Goal: Information Seeking & Learning: Learn about a topic

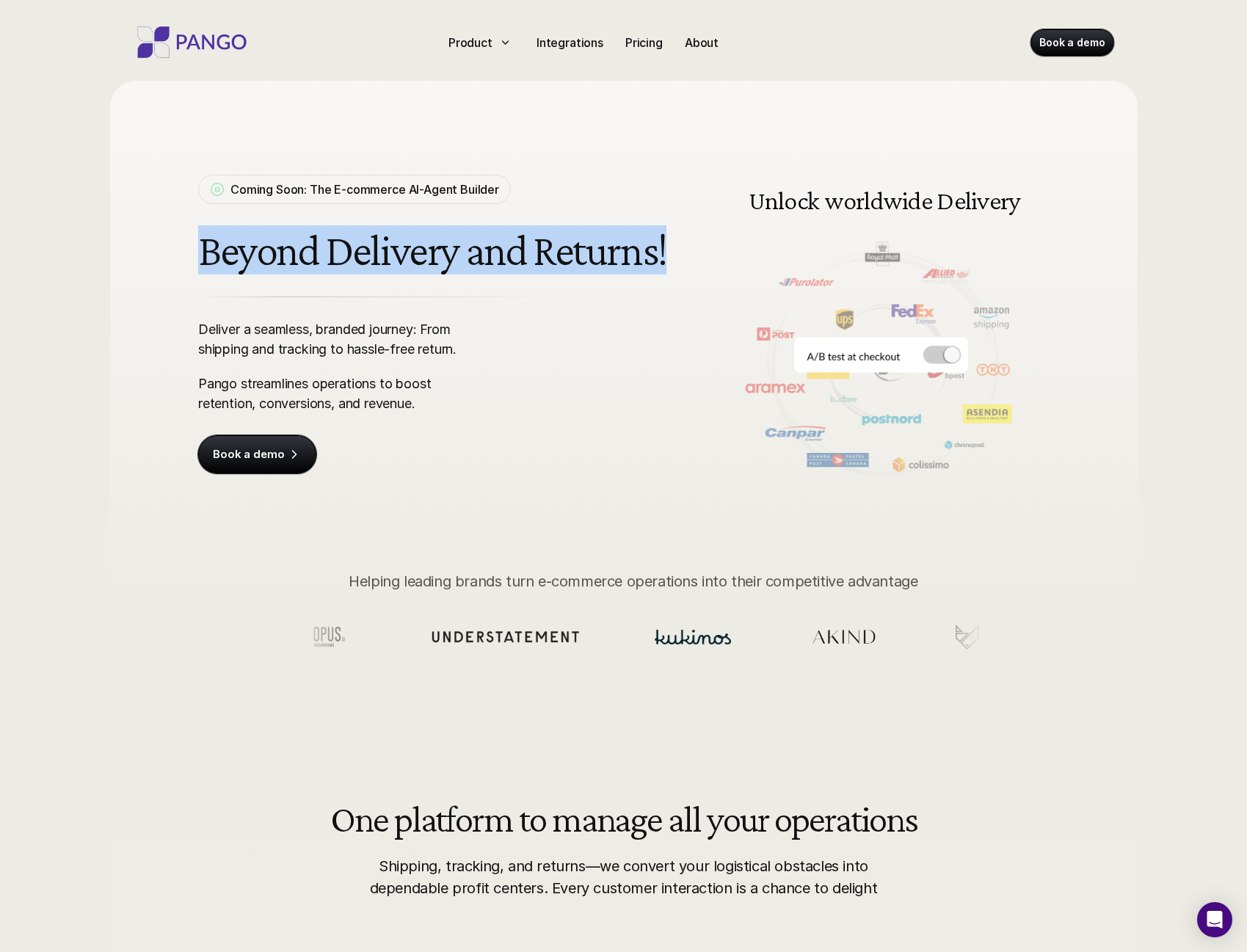
drag, startPoint x: 193, startPoint y: 238, endPoint x: 670, endPoint y: 254, distance: 477.3
click at [666, 255] on div "Coming Soon: The E-commerce AI-Agent Builder Beyond Delivery and Returns! Deliv…" at bounding box center [624, 301] width 940 height 442
click at [670, 254] on h1 "Beyond Delivery and Returns!" at bounding box center [435, 250] width 475 height 48
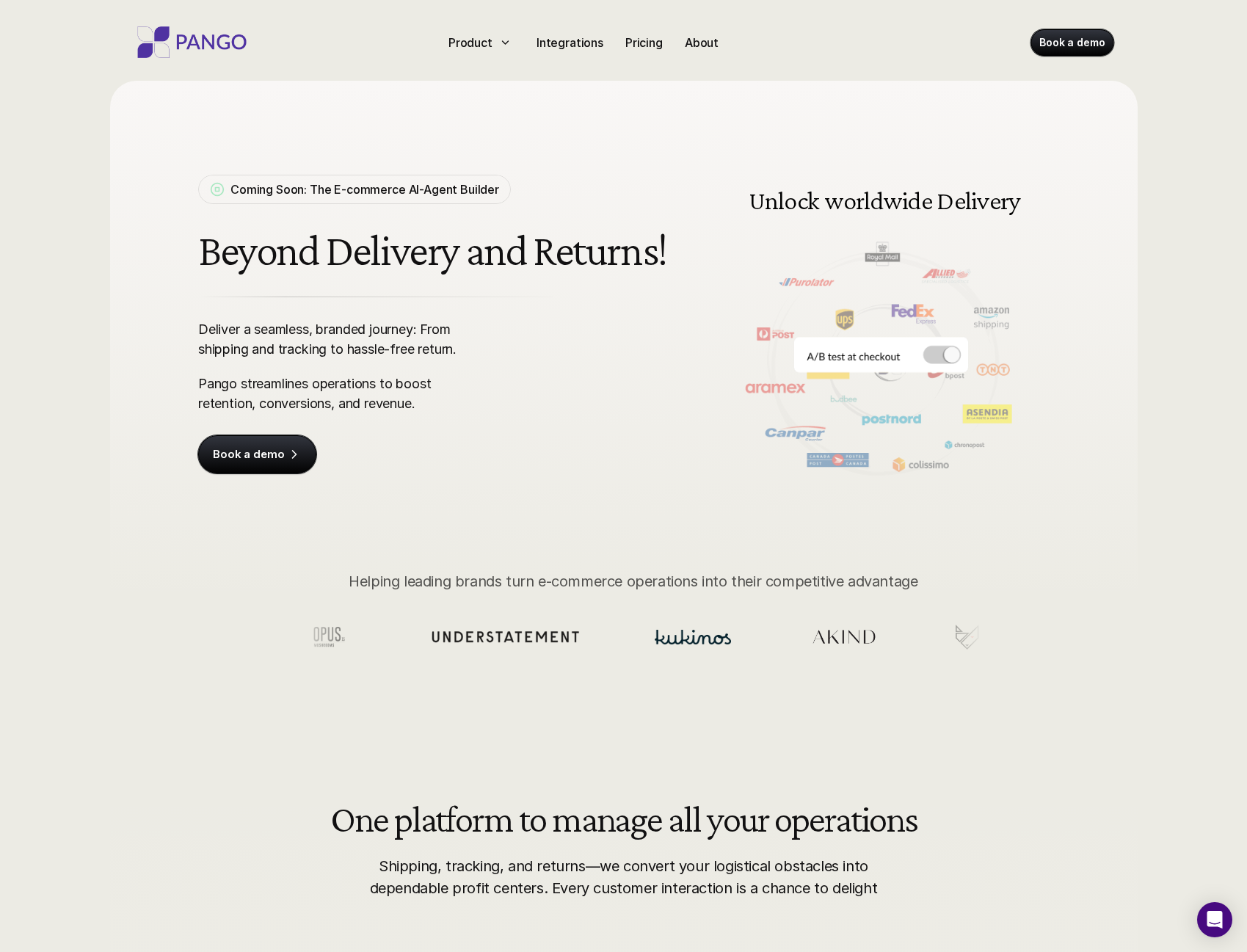
click at [670, 253] on h1 "Beyond Delivery and Returns!" at bounding box center [435, 250] width 475 height 48
drag, startPoint x: 756, startPoint y: 203, endPoint x: 1085, endPoint y: 201, distance: 329.0
click at [1085, 201] on div "Coming Soon: The E-commerce AI-Agent Builder Beyond Delivery and Returns! Deliv…" at bounding box center [624, 301] width 940 height 442
drag, startPoint x: 858, startPoint y: 204, endPoint x: 845, endPoint y: 204, distance: 13.0
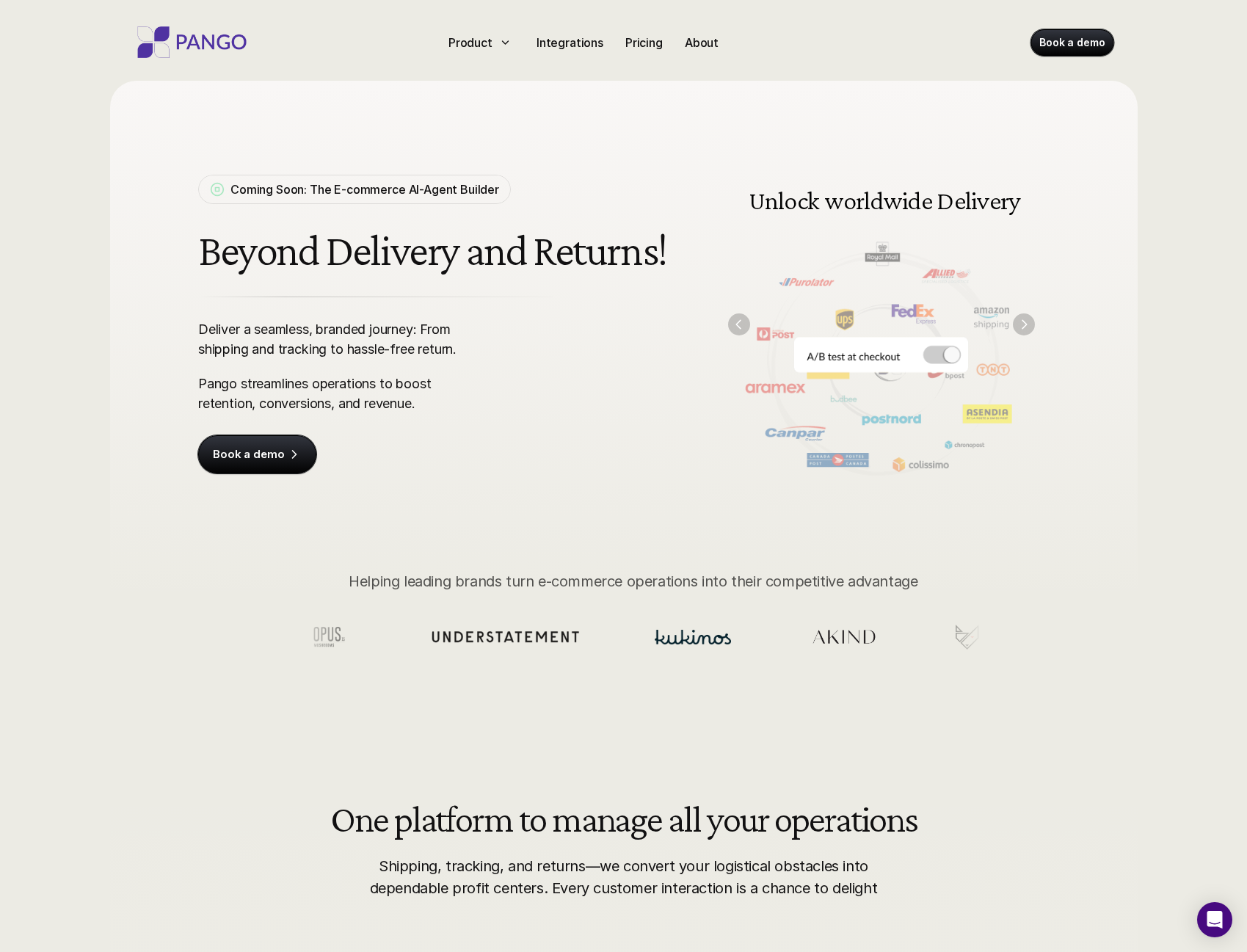
click at [845, 204] on div "Coming Soon: The E-commerce AI-Agent Builder Beyond Delivery and Returns! Deliv…" at bounding box center [624, 301] width 940 height 442
click at [937, 364] on img at bounding box center [881, 324] width 336 height 340
click at [933, 360] on img at bounding box center [881, 324] width 336 height 340
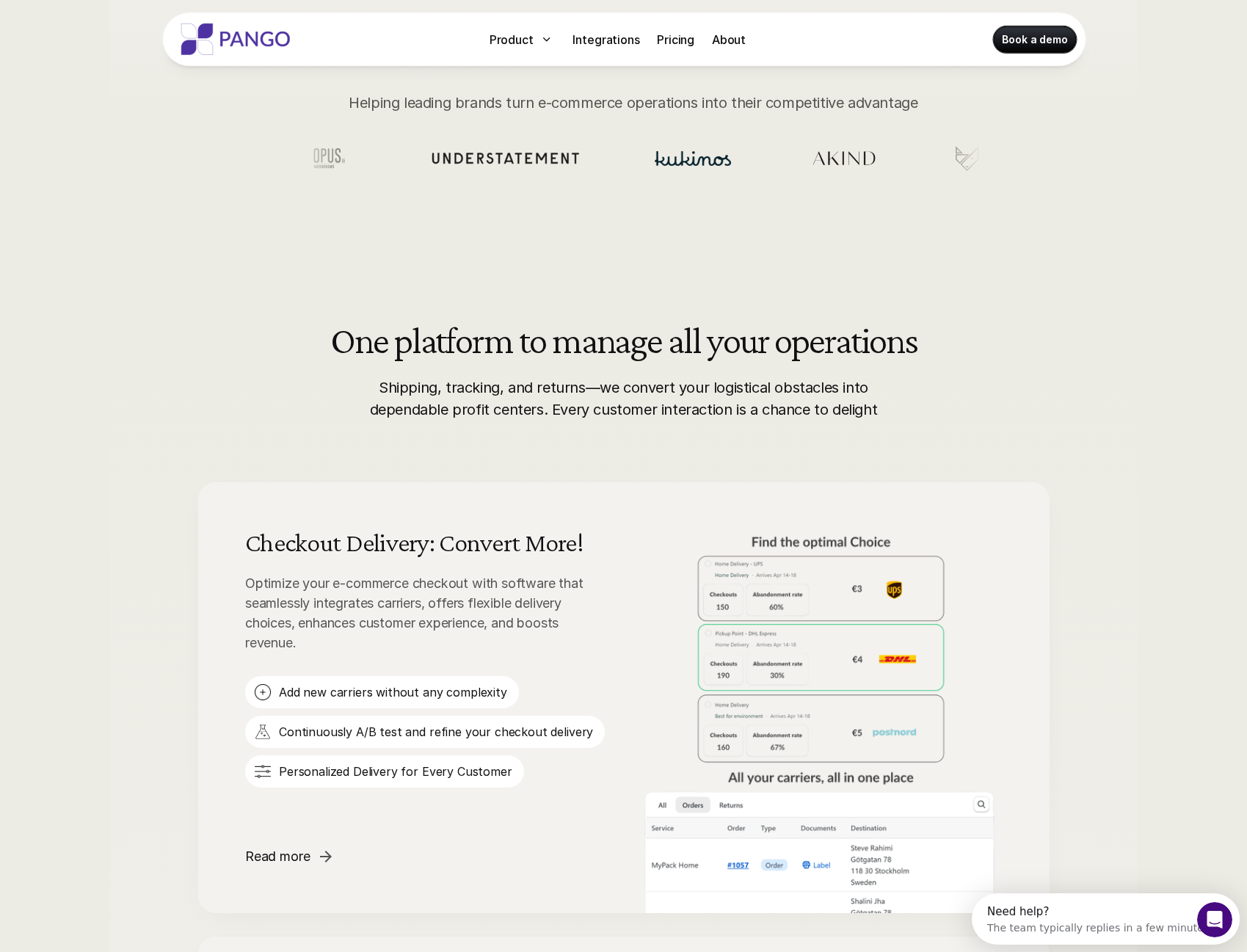
scroll to position [73, 0]
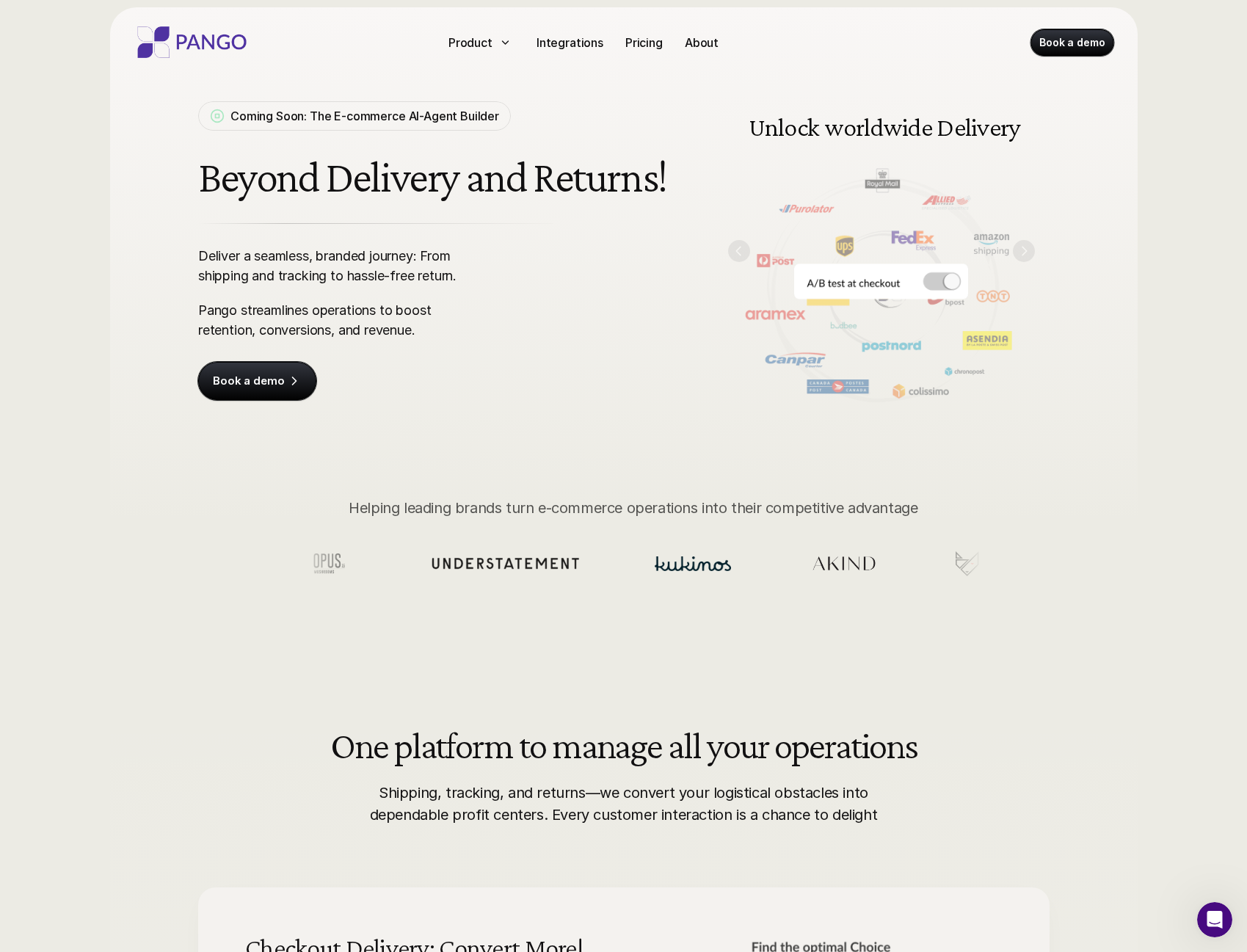
click at [660, 35] on p "Pricing" at bounding box center [644, 43] width 38 height 18
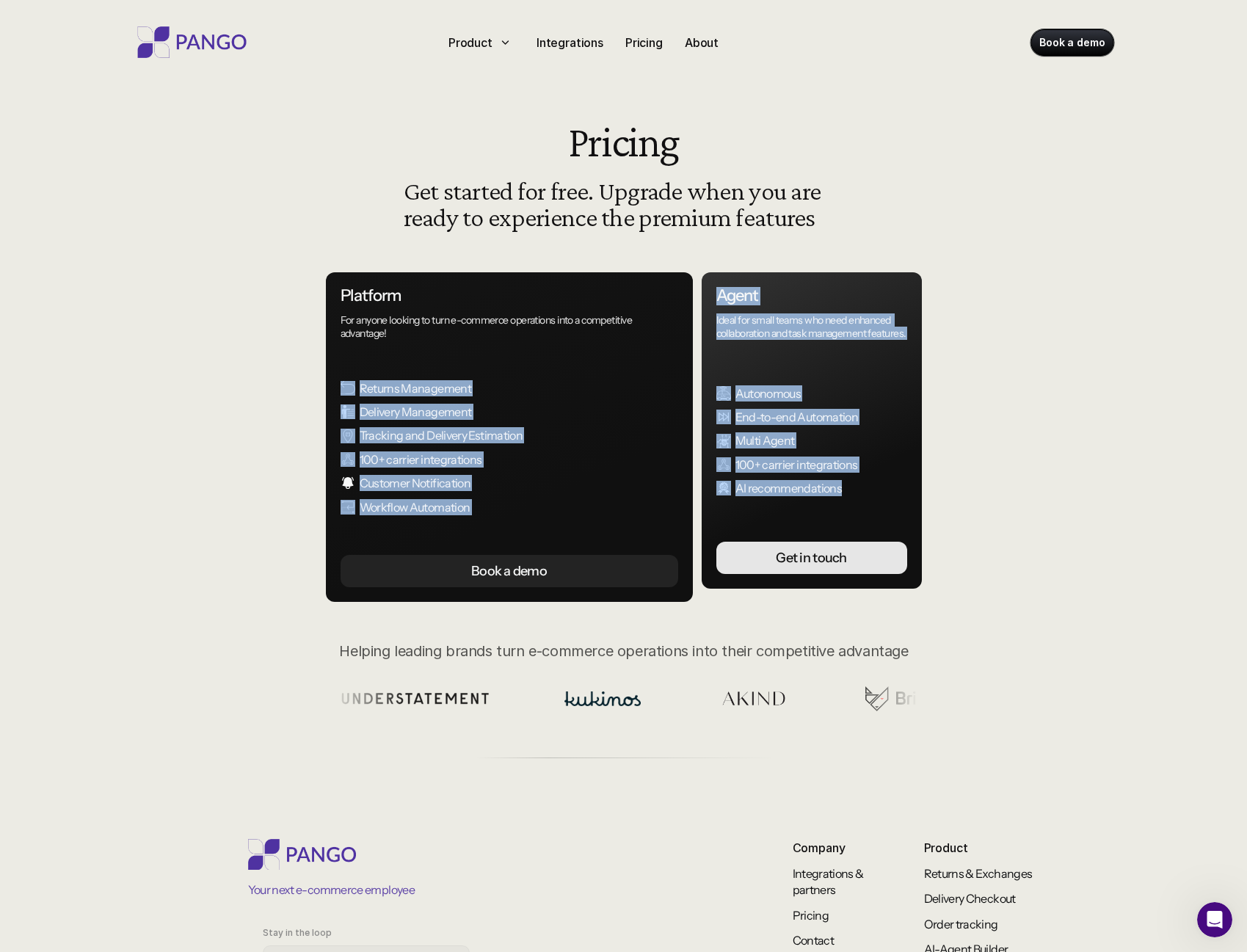
drag, startPoint x: 851, startPoint y: 513, endPoint x: 382, endPoint y: 341, distance: 499.5
click at [385, 344] on div "Platform For anyone looking to turn e-commerce operations into a competitive ad…" at bounding box center [624, 437] width 660 height 330
click at [920, 339] on div "Agent Ideal for small teams who need enhanced collaboration and task management…" at bounding box center [812, 430] width 220 height 316
